Goal: Find specific page/section: Find specific page/section

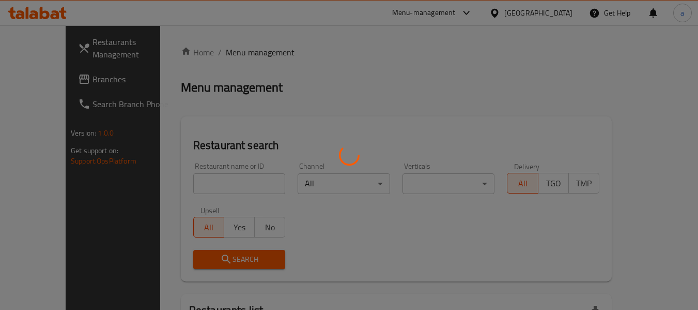
click at [522, 16] on div at bounding box center [349, 155] width 698 height 310
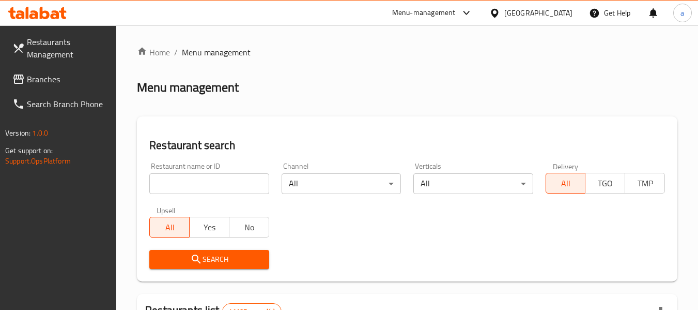
click at [523, 25] on div "​ Menu-management United Arab Emirates Get Help a Restaurants Management Branch…" at bounding box center [349, 167] width 698 height 284
click at [523, 8] on div "[GEOGRAPHIC_DATA]" at bounding box center [539, 12] width 68 height 11
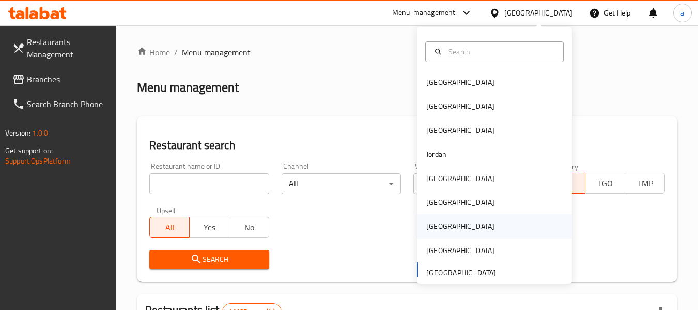
click at [432, 225] on div "[GEOGRAPHIC_DATA]" at bounding box center [460, 225] width 68 height 11
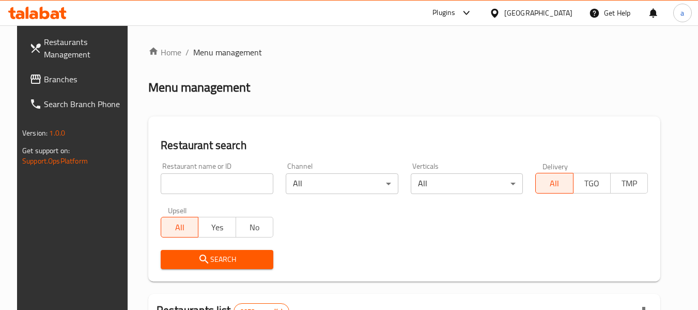
click at [70, 73] on span "Branches" at bounding box center [85, 79] width 82 height 12
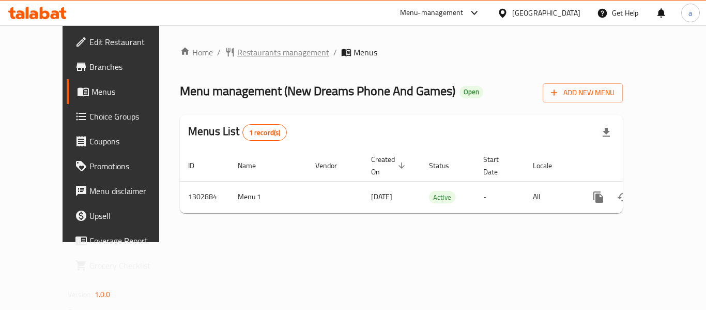
click at [237, 48] on span "Restaurants management" at bounding box center [283, 52] width 92 height 12
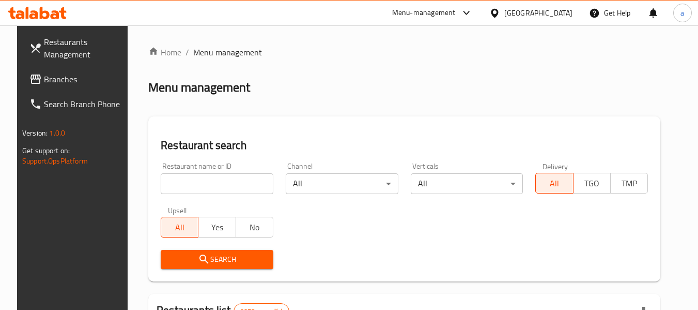
click at [500, 11] on icon at bounding box center [495, 13] width 11 height 11
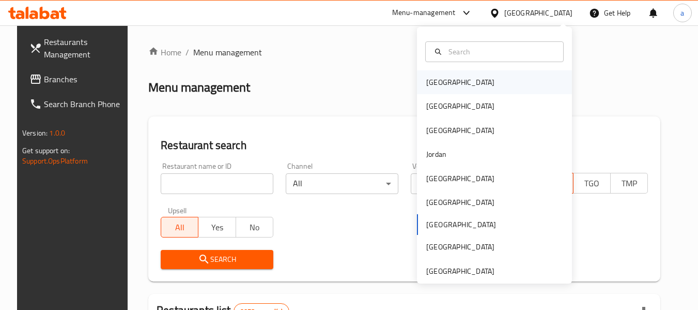
click at [446, 80] on div "[GEOGRAPHIC_DATA]" at bounding box center [460, 82] width 85 height 24
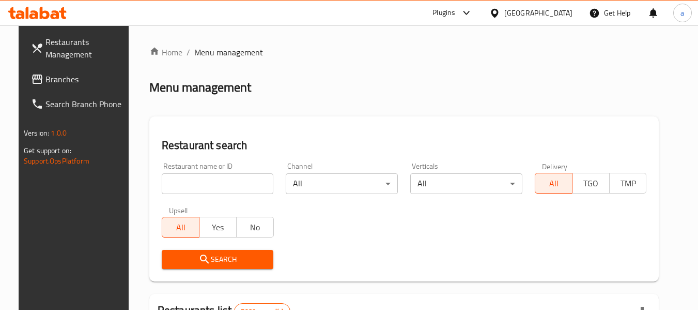
click at [54, 85] on span "Branches" at bounding box center [86, 79] width 82 height 12
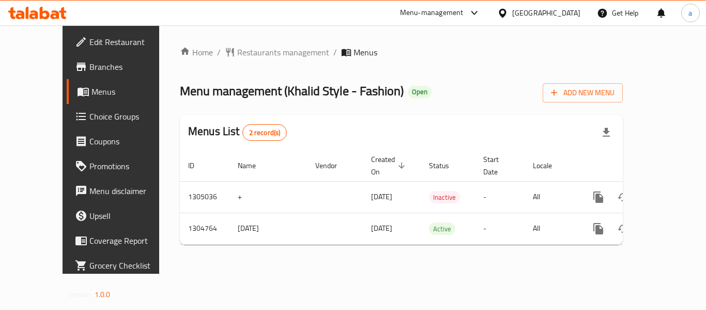
click at [196, 43] on div "Home / Restaurants management / Menus Menu management ( Khalid Style - Fashion …" at bounding box center [401, 149] width 484 height 248
click at [237, 51] on span "Restaurants management" at bounding box center [283, 52] width 92 height 12
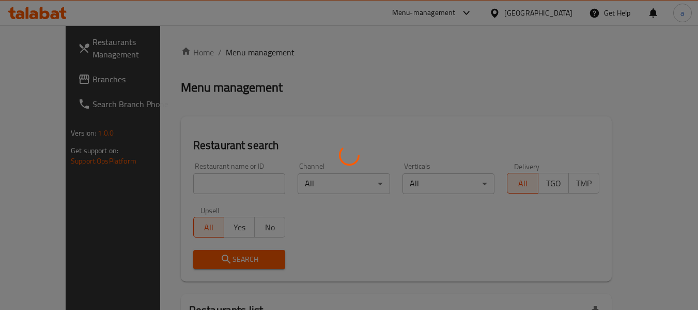
click at [556, 13] on div at bounding box center [349, 155] width 698 height 310
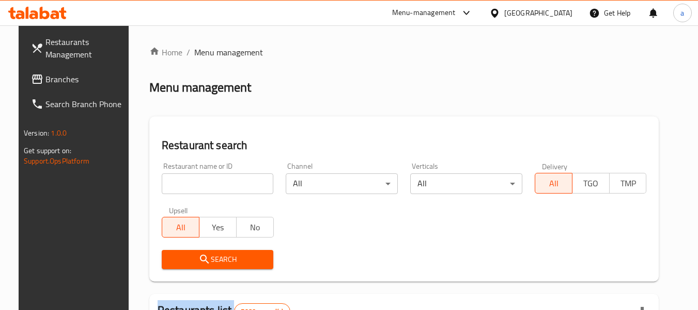
click at [556, 25] on div "​ Menu-management Bahrain Get Help a Restaurants Management Branches Search Bra…" at bounding box center [349, 167] width 698 height 284
click at [554, 17] on div "Bahrain" at bounding box center [539, 12] width 68 height 11
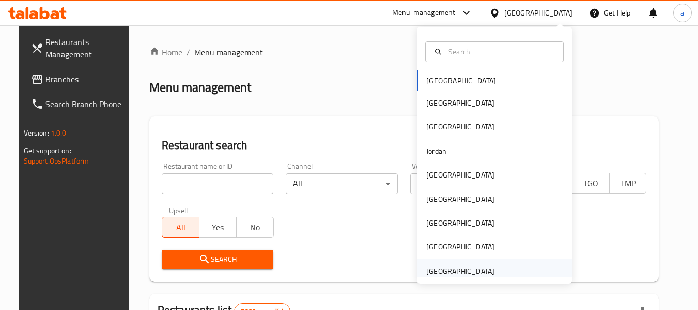
click at [463, 269] on div "[GEOGRAPHIC_DATA]" at bounding box center [460, 270] width 68 height 11
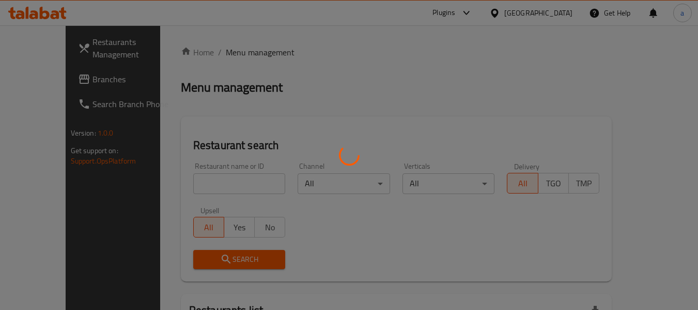
click at [40, 91] on div at bounding box center [349, 155] width 698 height 310
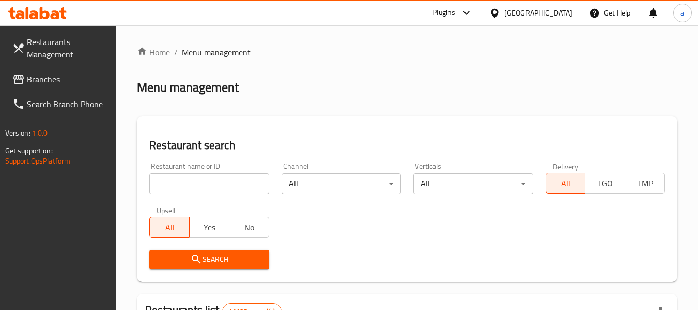
click at [52, 78] on span "Branches" at bounding box center [68, 79] width 82 height 12
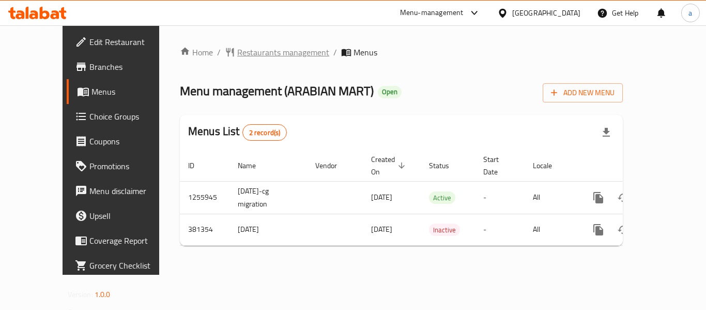
click at [237, 46] on span "Restaurants management" at bounding box center [283, 52] width 92 height 12
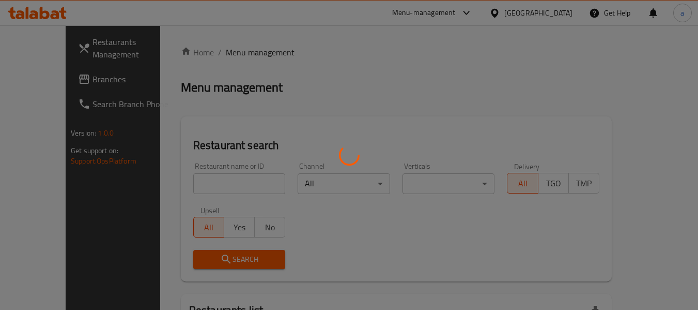
click at [524, 16] on div at bounding box center [349, 155] width 698 height 310
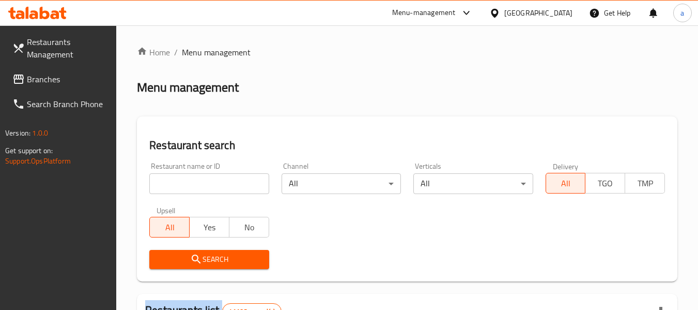
click at [524, 16] on div at bounding box center [349, 155] width 698 height 310
click at [524, 16] on div "[GEOGRAPHIC_DATA]" at bounding box center [539, 12] width 68 height 11
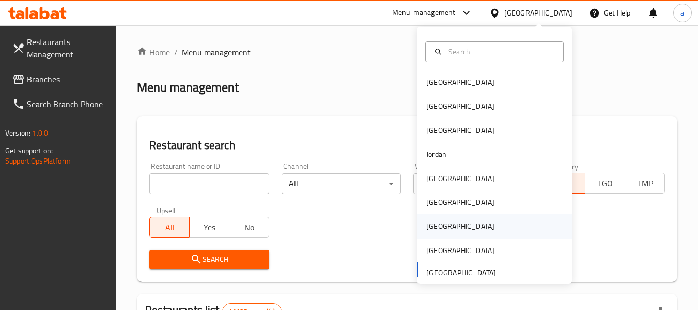
click at [427, 232] on div "Qatar" at bounding box center [460, 225] width 68 height 11
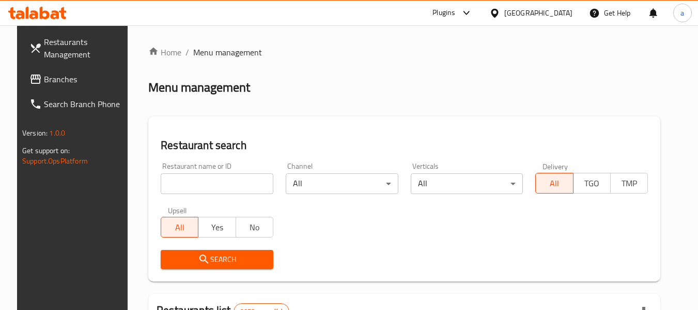
click at [60, 82] on span "Branches" at bounding box center [85, 79] width 82 height 12
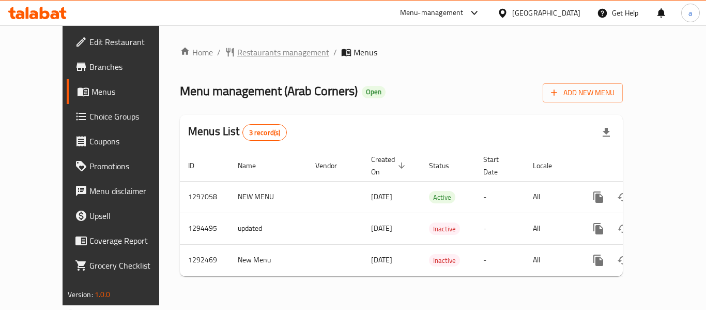
click at [237, 46] on span "Restaurants management" at bounding box center [283, 52] width 92 height 12
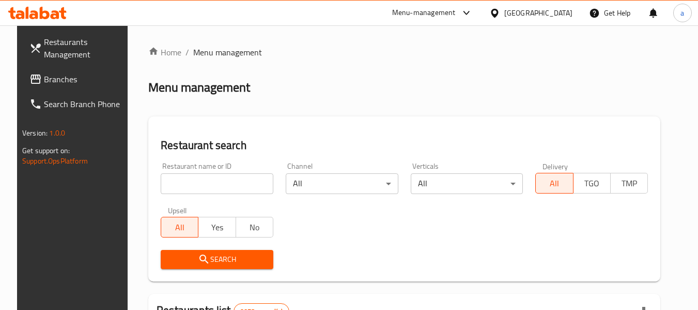
click at [505, 16] on div at bounding box center [497, 12] width 15 height 11
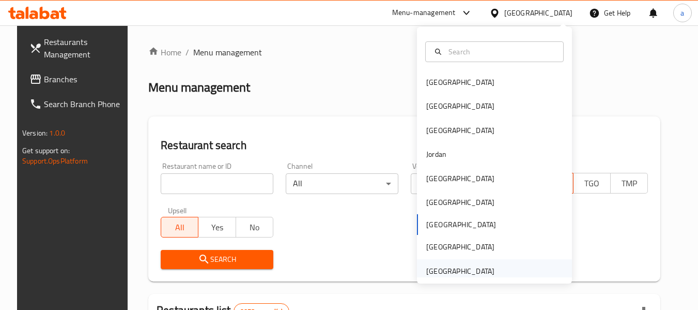
click at [460, 265] on div "[GEOGRAPHIC_DATA]" at bounding box center [460, 270] width 68 height 11
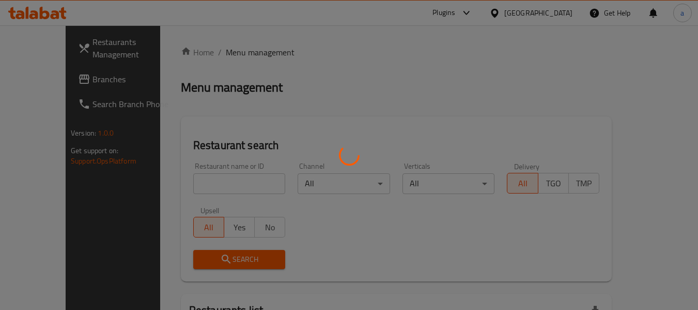
click at [29, 78] on div at bounding box center [349, 155] width 698 height 310
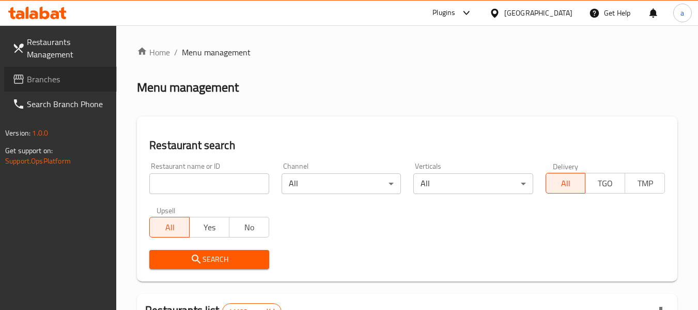
click at [36, 80] on span "Branches" at bounding box center [68, 79] width 82 height 12
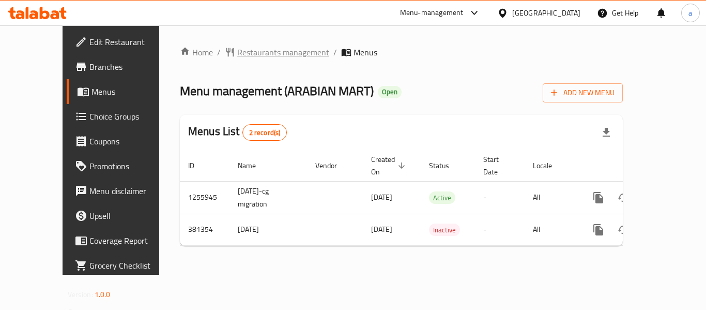
click at [237, 49] on span "Restaurants management" at bounding box center [283, 52] width 92 height 12
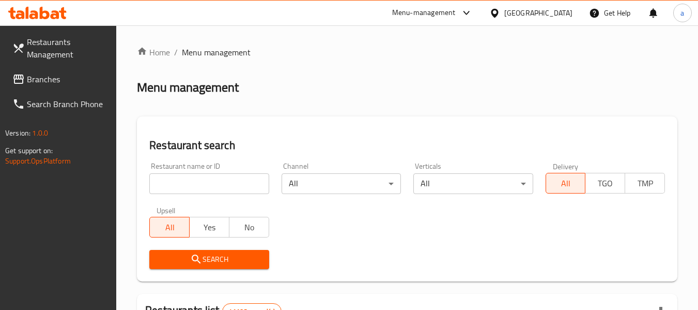
click at [516, 25] on div "​ Menu-management [GEOGRAPHIC_DATA] Get Help a Restaurants Management Branches …" at bounding box center [349, 167] width 698 height 284
click at [516, 13] on div "[GEOGRAPHIC_DATA]" at bounding box center [539, 12] width 68 height 11
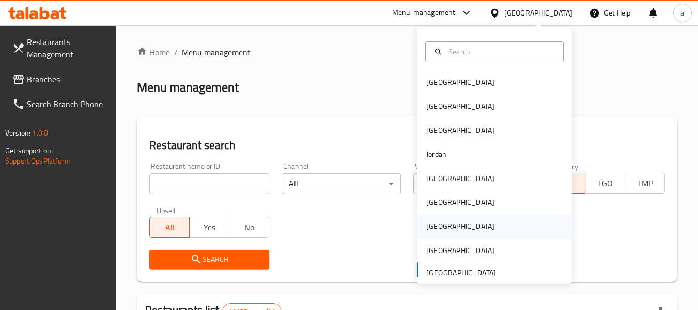
click at [431, 230] on div "[GEOGRAPHIC_DATA]" at bounding box center [460, 225] width 68 height 11
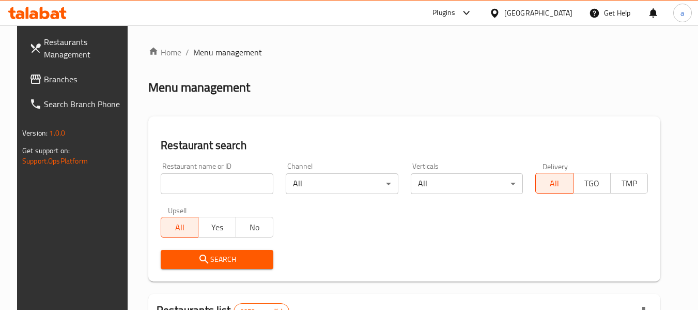
click at [44, 80] on span "Branches" at bounding box center [85, 79] width 82 height 12
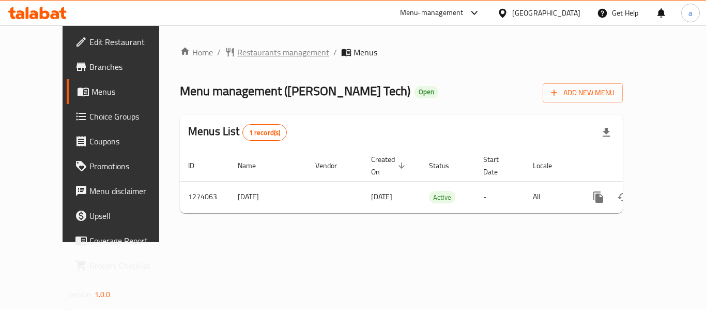
click at [237, 52] on span "Restaurants management" at bounding box center [283, 52] width 92 height 12
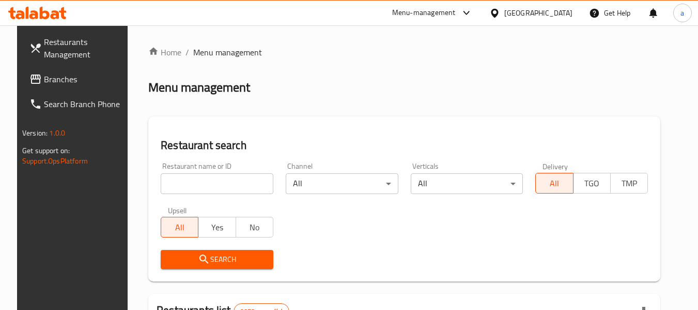
click at [567, 17] on div "[GEOGRAPHIC_DATA]" at bounding box center [539, 12] width 68 height 11
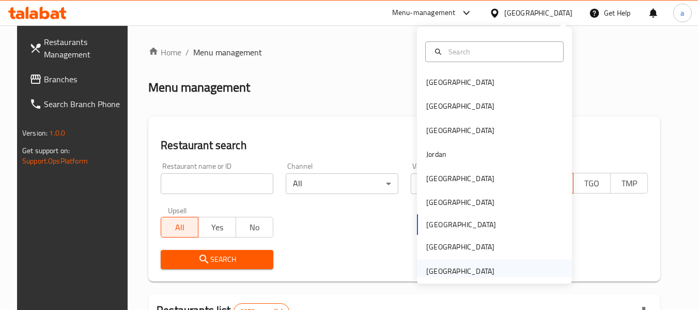
click at [451, 270] on div "[GEOGRAPHIC_DATA]" at bounding box center [460, 270] width 68 height 11
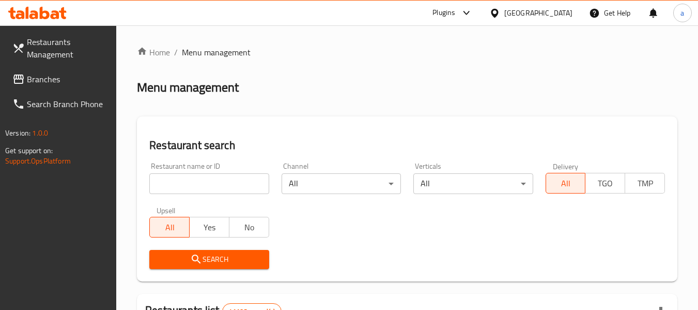
click at [71, 86] on link "Branches" at bounding box center [60, 79] width 113 height 25
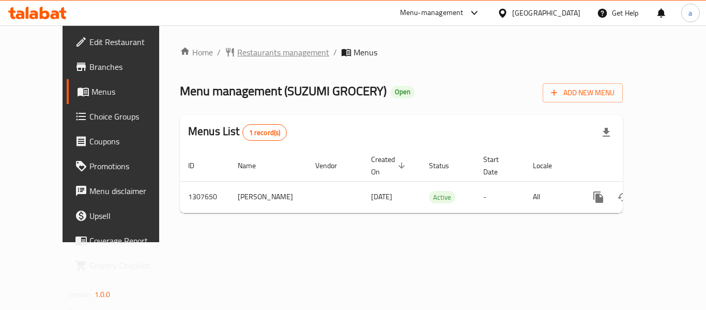
click at [255, 55] on span "Restaurants management" at bounding box center [283, 52] width 92 height 12
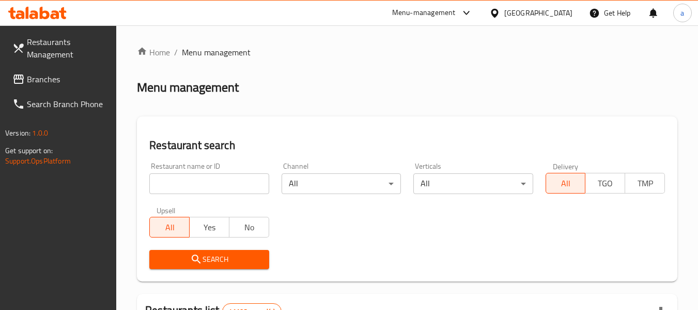
click at [65, 84] on span "Branches" at bounding box center [68, 79] width 82 height 12
